Goal: Task Accomplishment & Management: Use online tool/utility

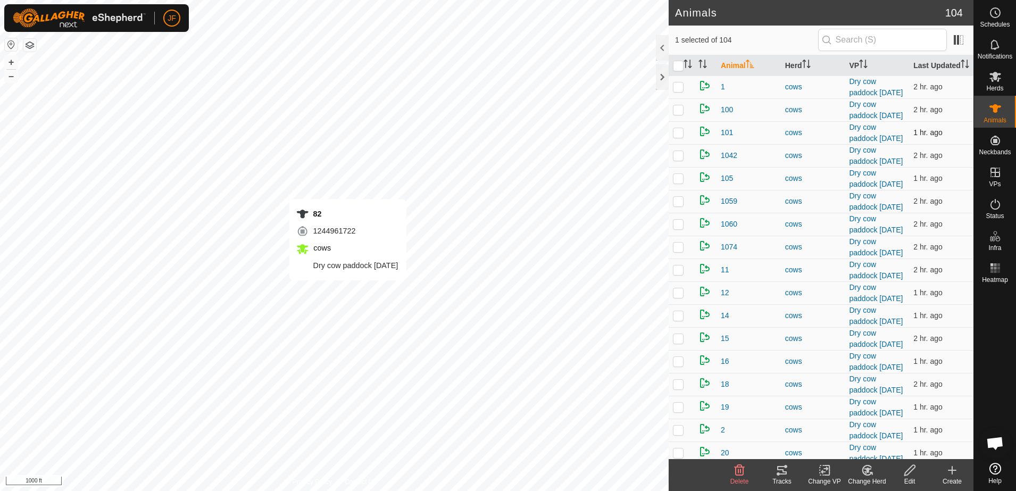
checkbox input "true"
checkbox input "false"
click at [991, 70] on icon at bounding box center [995, 76] width 13 height 13
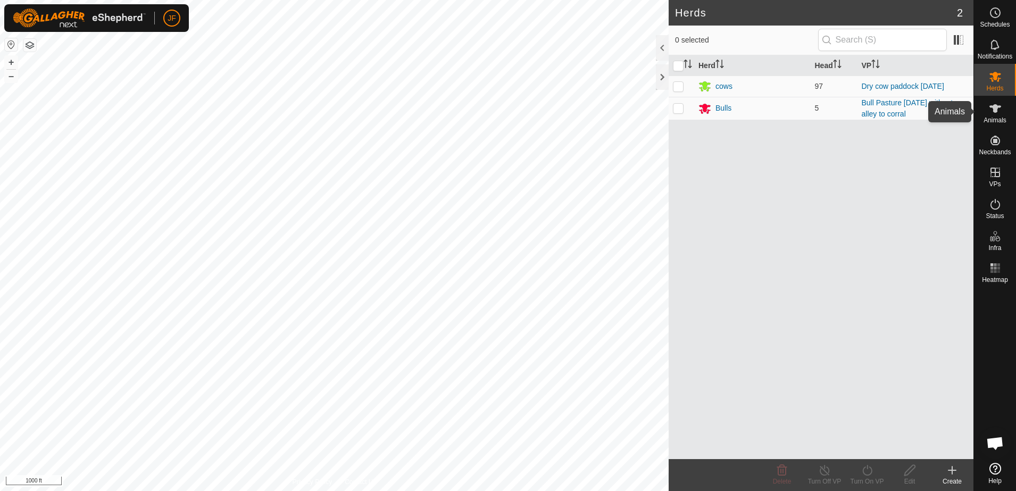
click at [999, 113] on icon at bounding box center [995, 108] width 13 height 13
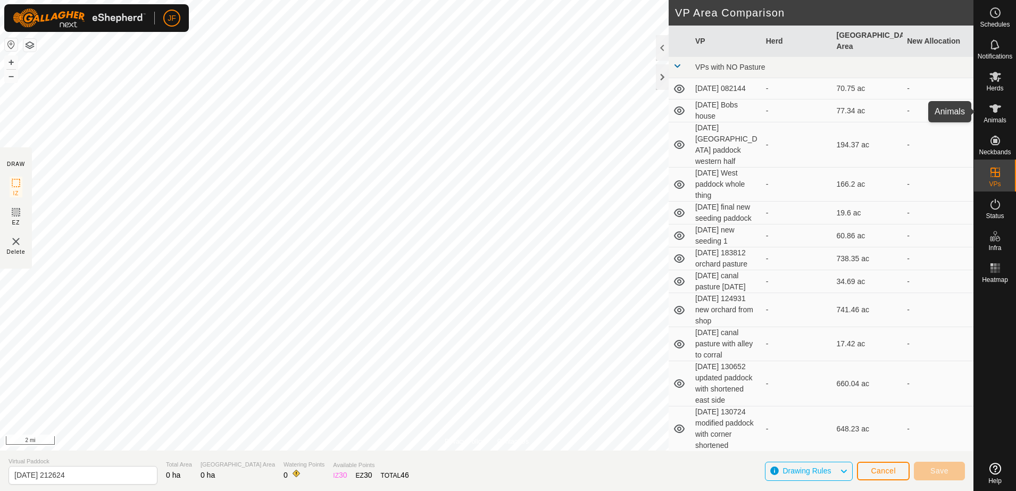
click at [995, 118] on span "Animals" at bounding box center [994, 120] width 23 height 6
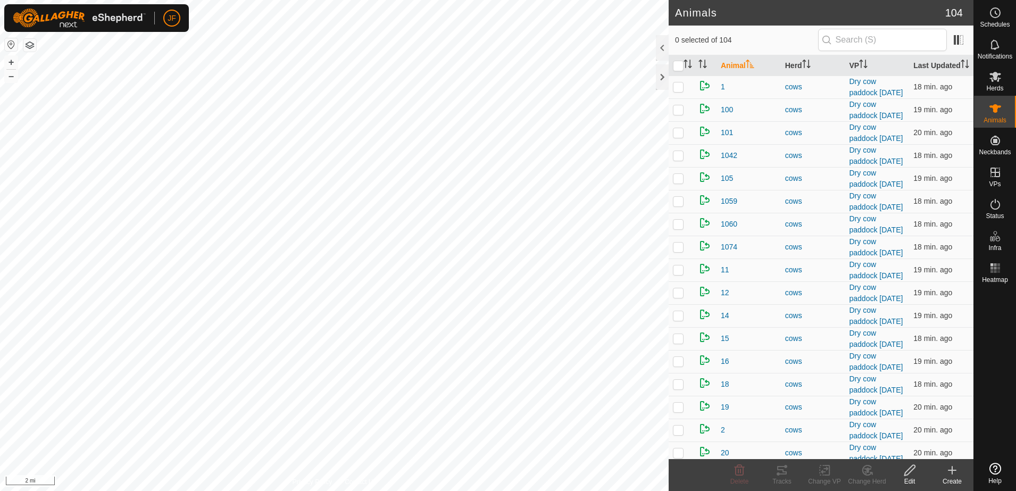
click at [8, 46] on button "button" at bounding box center [11, 44] width 13 height 13
checkbox input "true"
click at [776, 469] on icon at bounding box center [781, 470] width 13 height 13
